Goal: Task Accomplishment & Management: Manage account settings

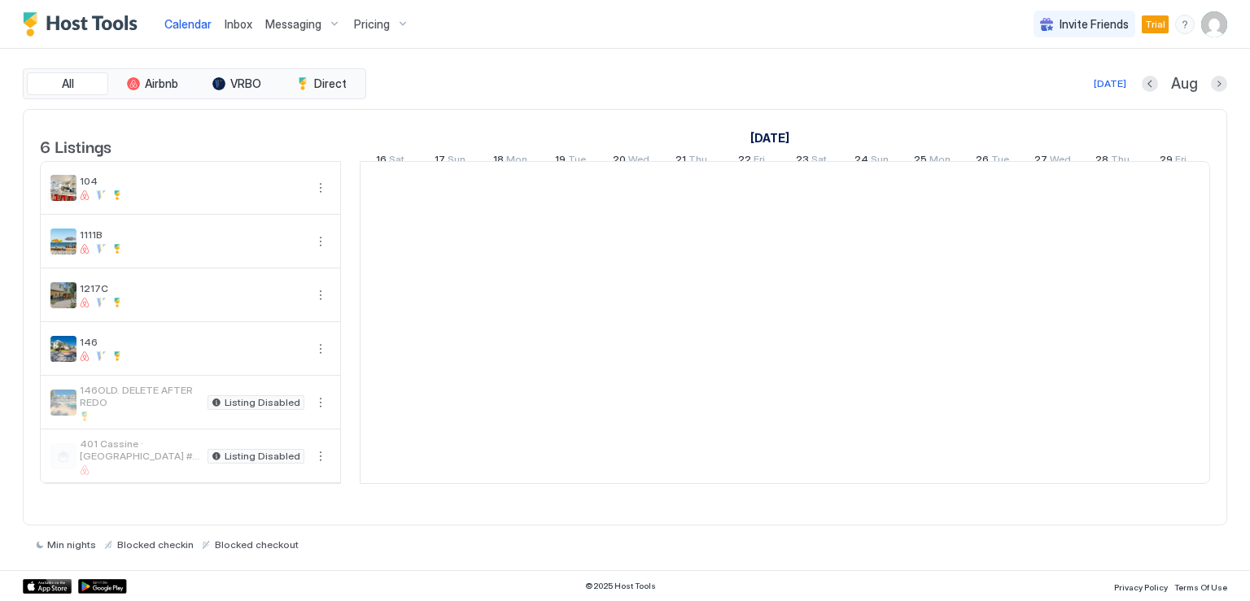
scroll to position [0, 904]
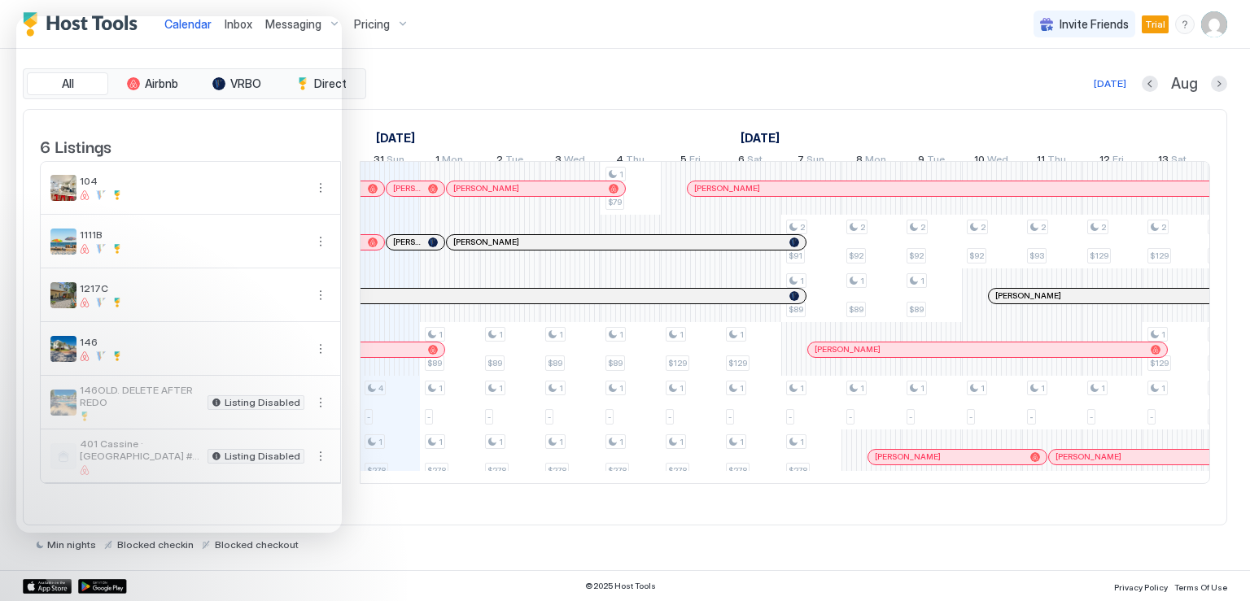
click at [509, 66] on div "All Airbnb VRBO Direct [DATE] [DATE] Listings [DATE] [DATE] [DATE] 16 Sat 17 Su…" at bounding box center [625, 310] width 1204 height 522
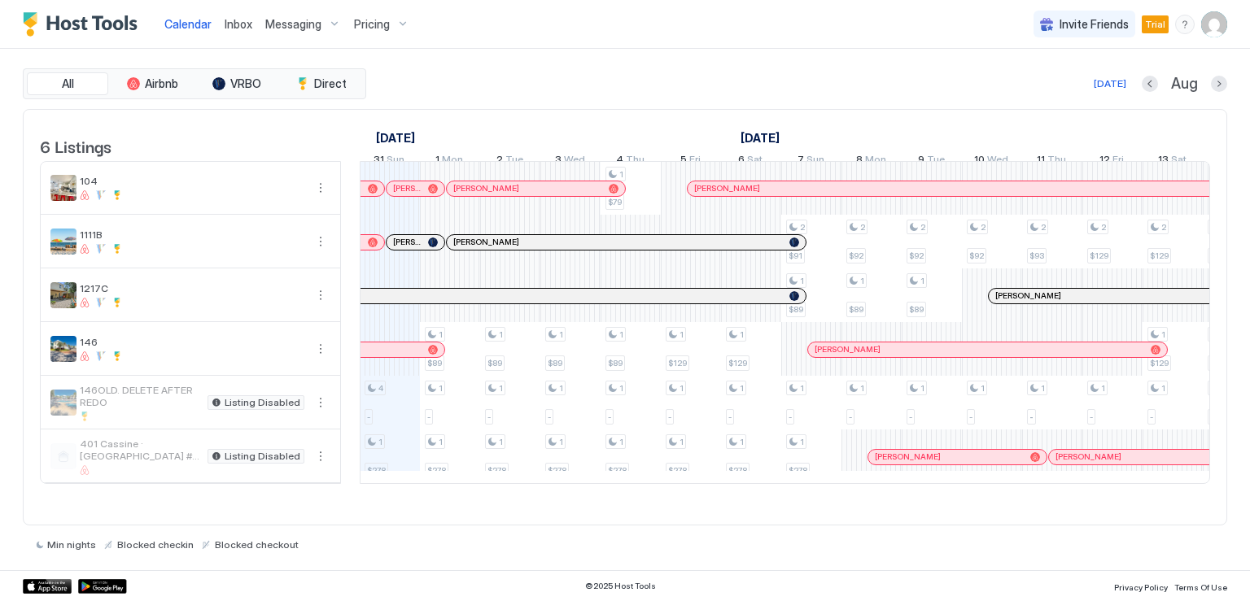
click at [1209, 30] on img "User profile" at bounding box center [1214, 24] width 26 height 26
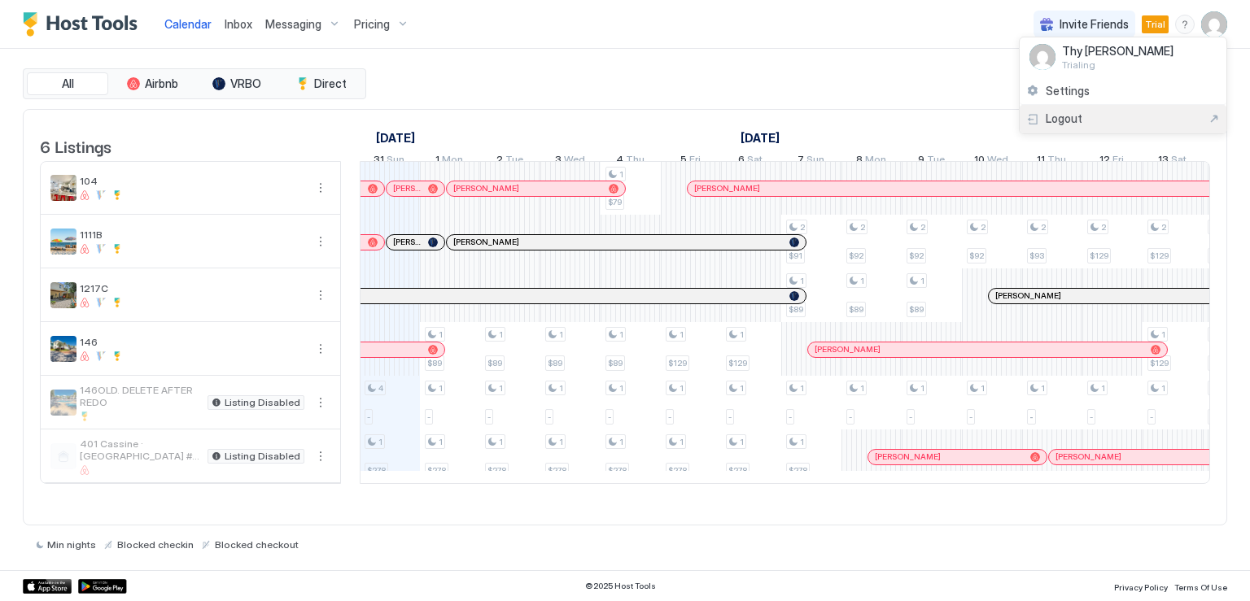
click at [1085, 116] on div "Logout" at bounding box center [1123, 118] width 194 height 15
